Goal: Register for event/course

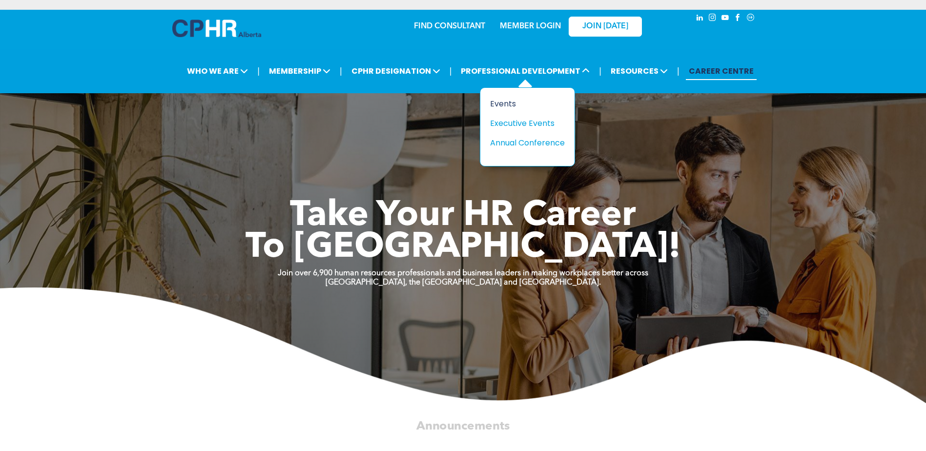
click at [502, 104] on div "Events" at bounding box center [523, 104] width 67 height 12
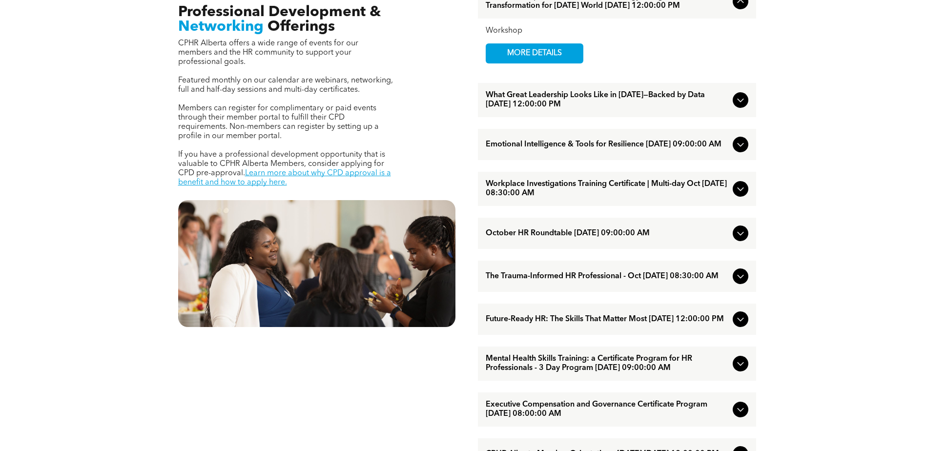
scroll to position [439, 0]
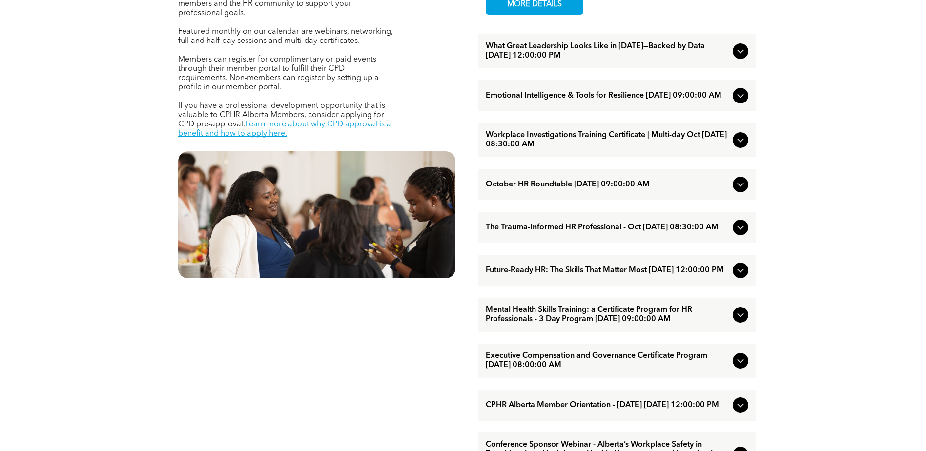
click at [598, 149] on span "Workplace Investigations Training Certificate | Multi-day Oct [DATE] 08:30:00 AM" at bounding box center [607, 140] width 243 height 19
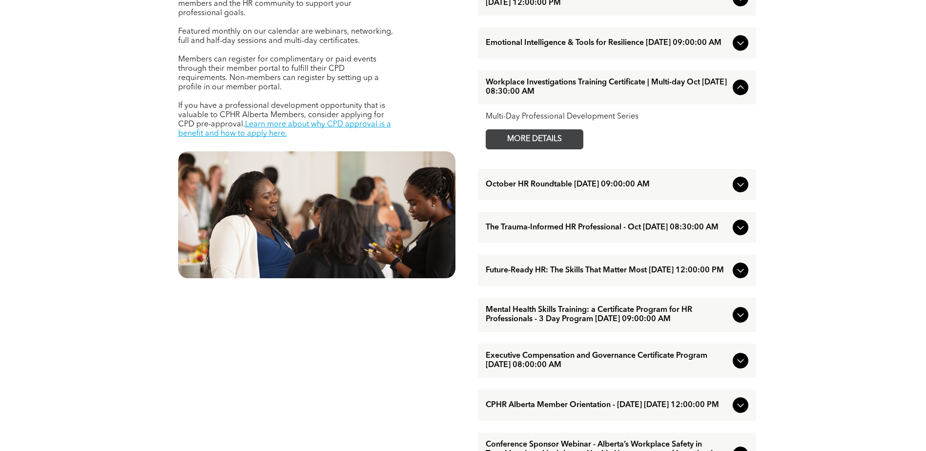
click at [556, 149] on span "MORE DETAILS" at bounding box center [534, 139] width 77 height 19
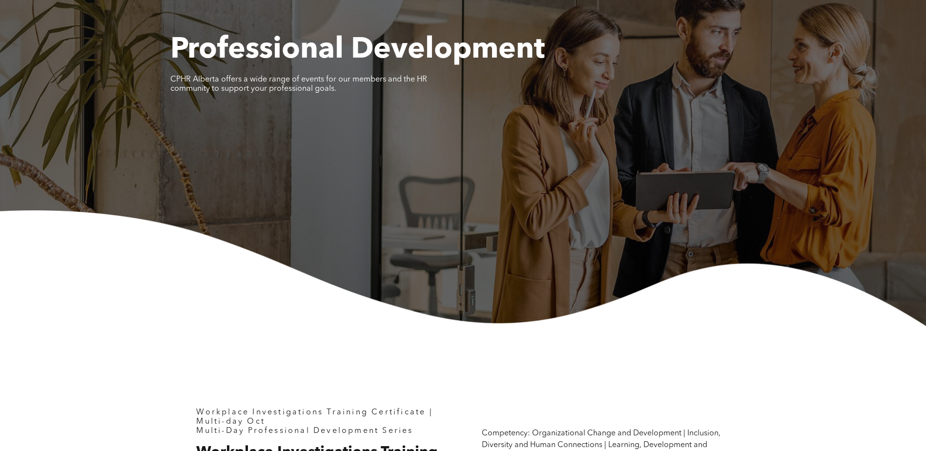
scroll to position [98, 0]
